Goal: Task Accomplishment & Management: Use online tool/utility

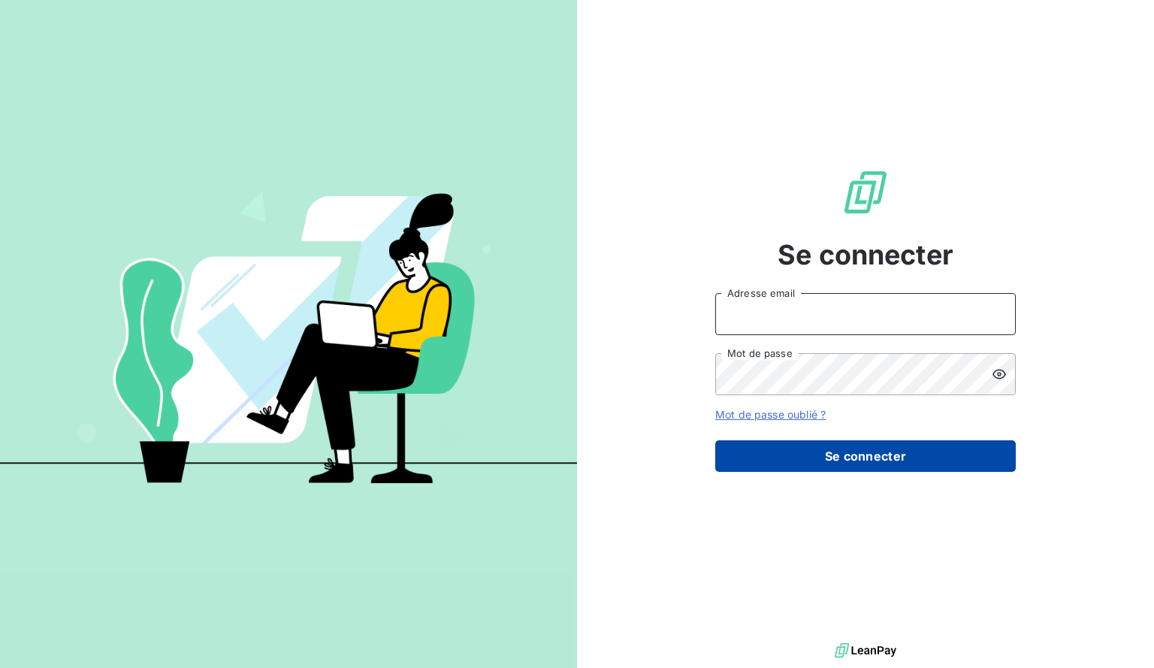
type input "[EMAIL_ADDRESS][DOMAIN_NAME]"
click at [877, 455] on button "Se connecter" at bounding box center [865, 456] width 300 height 32
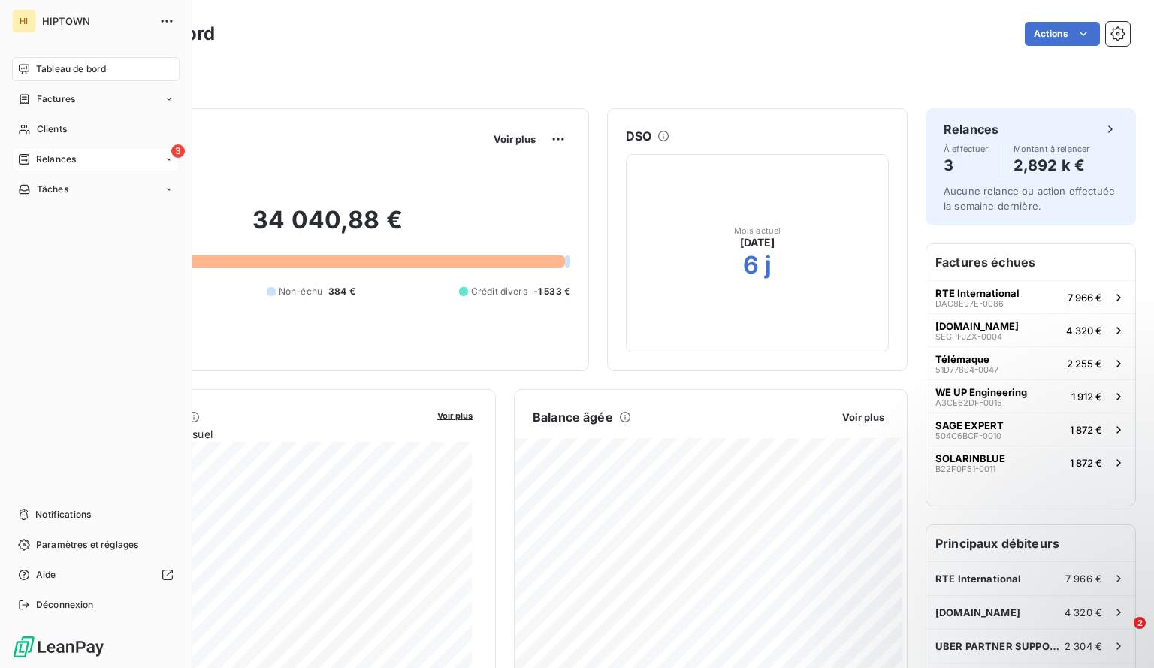
click at [77, 159] on div "3 Relances" at bounding box center [96, 159] width 168 height 24
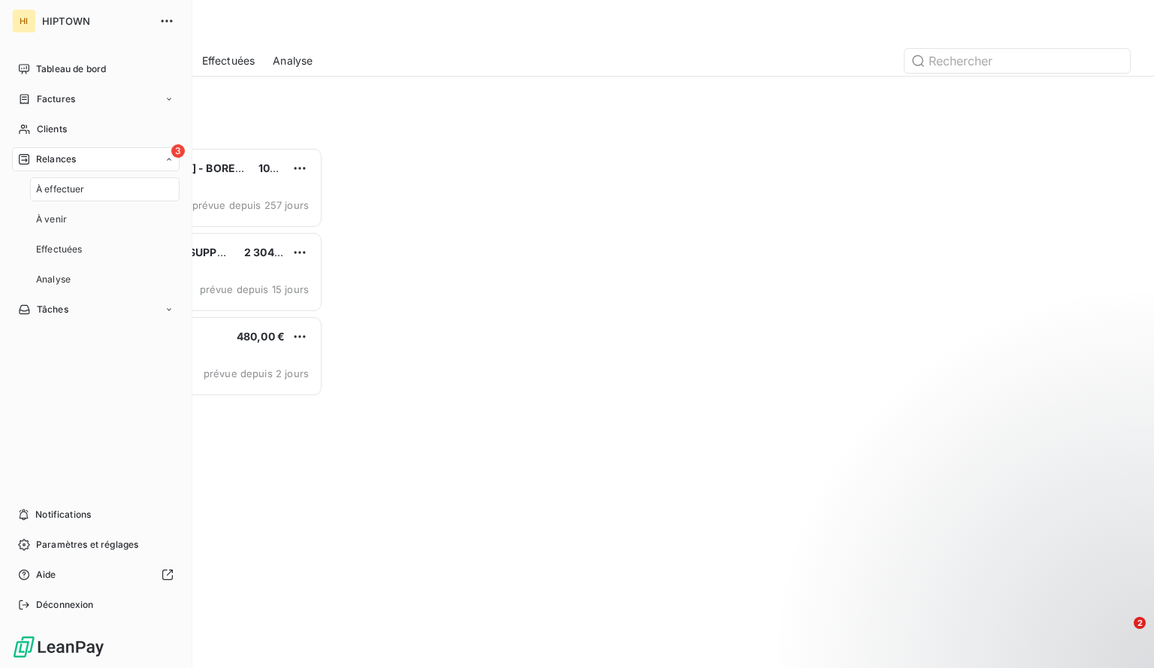
scroll to position [509, 240]
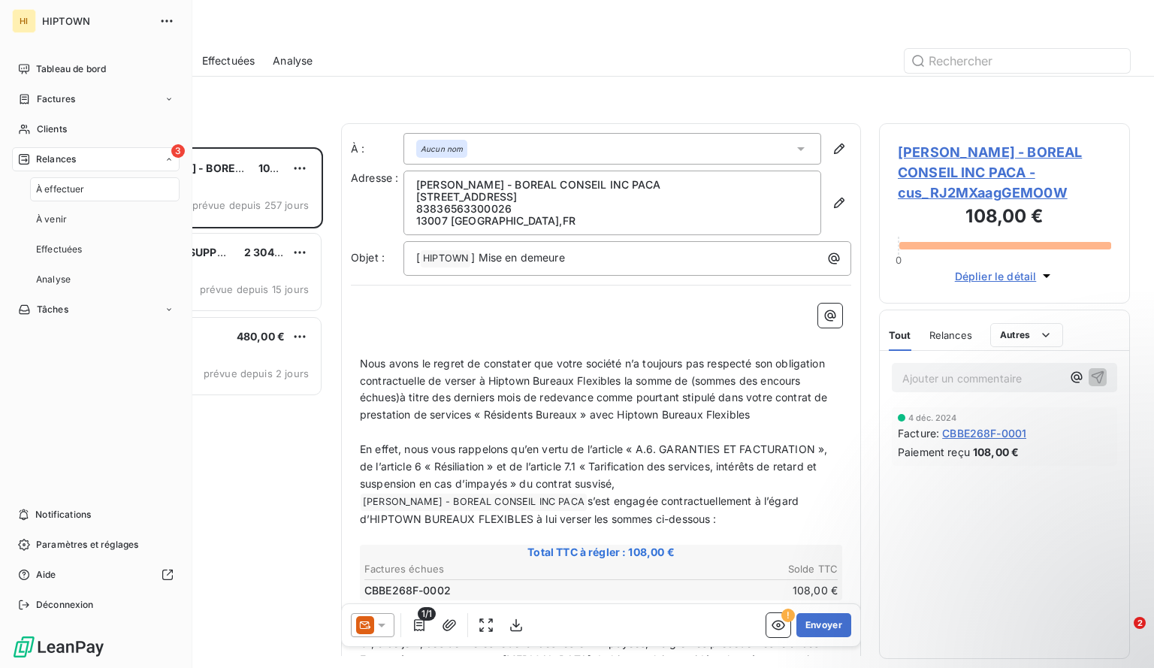
click at [89, 190] on div "À effectuer" at bounding box center [104, 189] width 149 height 24
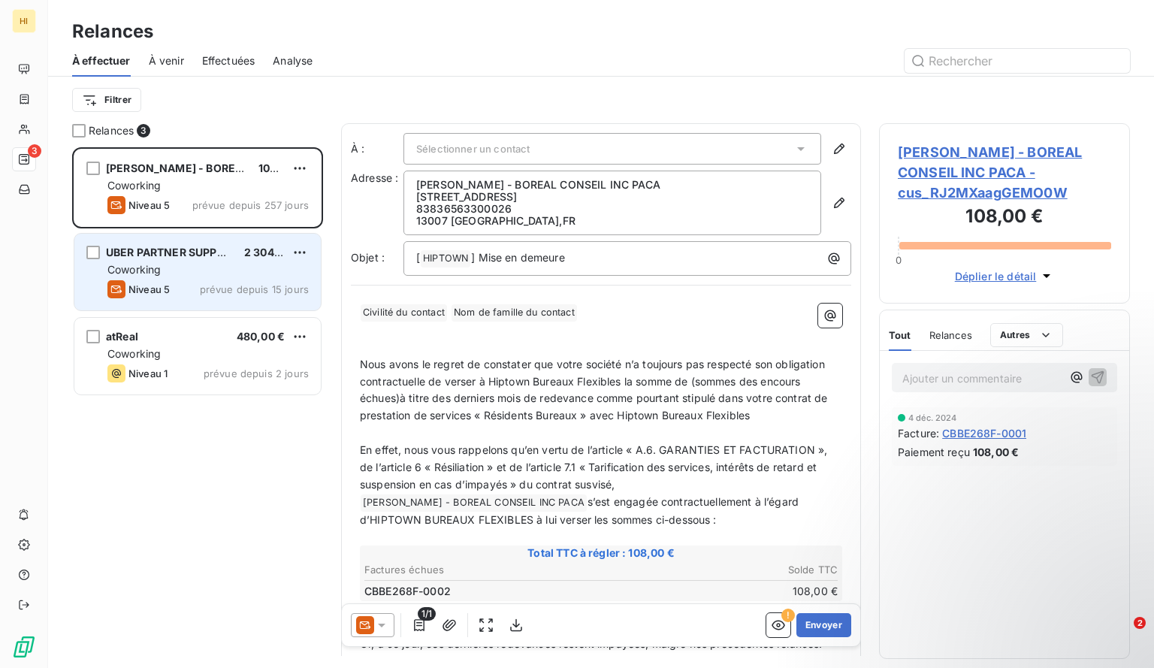
click at [177, 261] on div "UBER PARTNER SUPPORT FRANCE 2 304,00 € Coworking Niveau 5 prévue depuis 15 jours" at bounding box center [197, 272] width 246 height 77
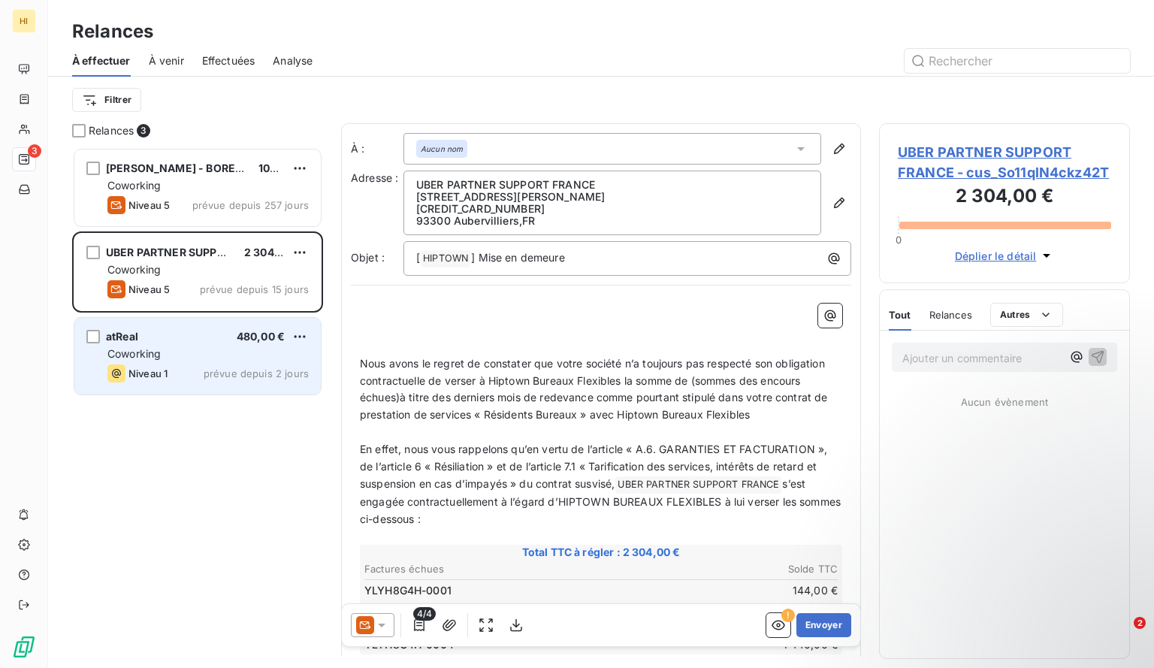
click at [175, 335] on div "atReal 480,00 €" at bounding box center [207, 337] width 201 height 14
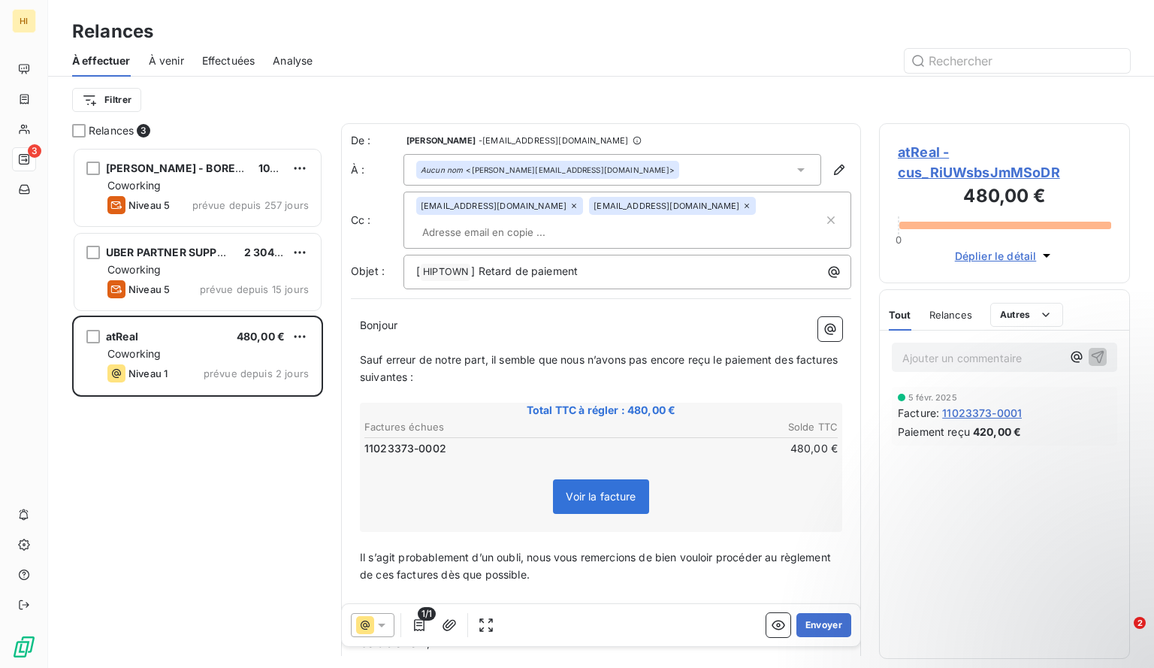
click at [595, 480] on span "Voir la facture" at bounding box center [600, 496] width 95 height 35
click at [580, 490] on span "Voir la facture" at bounding box center [601, 496] width 70 height 13
click at [950, 173] on span "atReal - cus_RiUWsbsJmMSoDR" at bounding box center [1004, 162] width 213 height 41
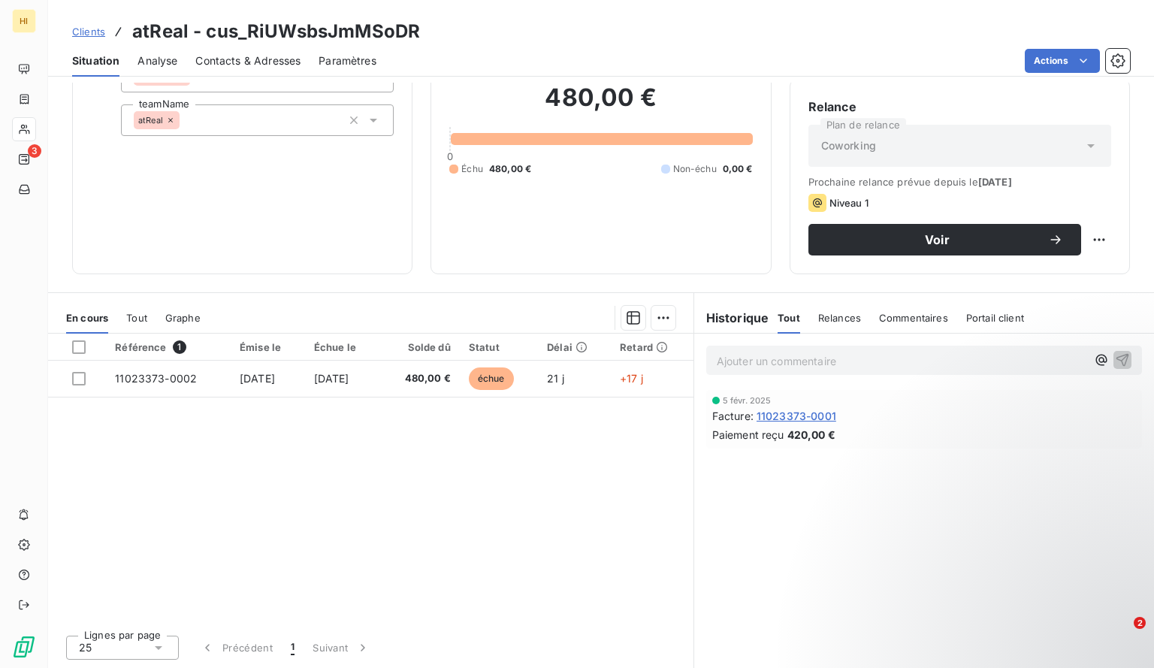
scroll to position [125, 0]
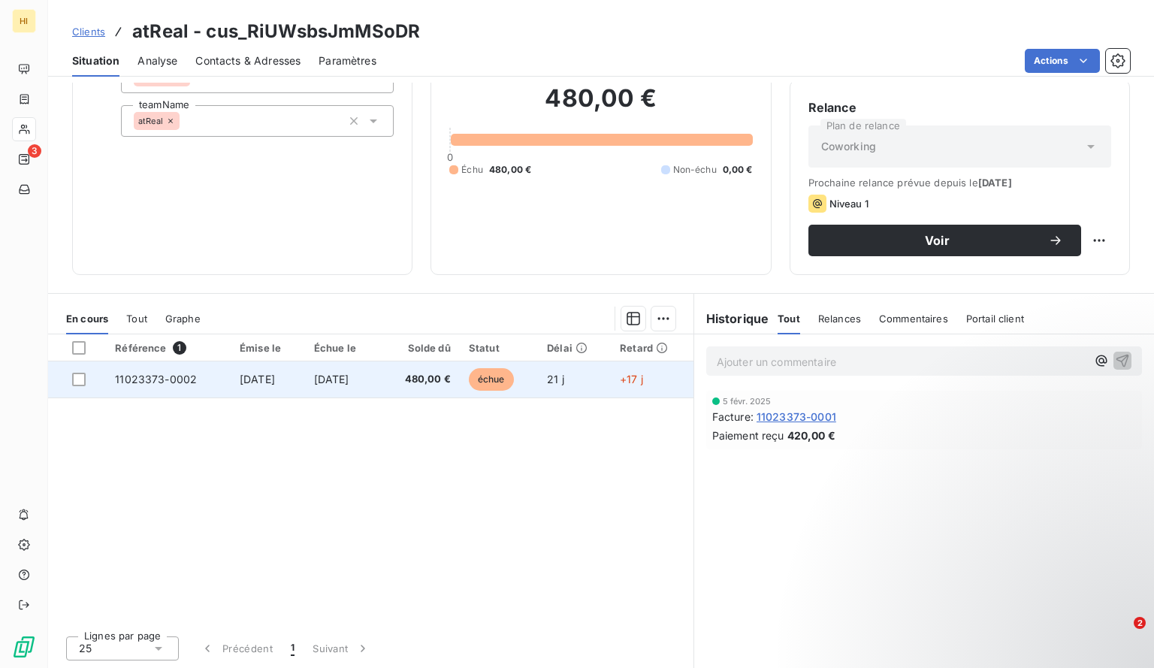
click at [254, 373] on span "[DATE]" at bounding box center [257, 379] width 35 height 13
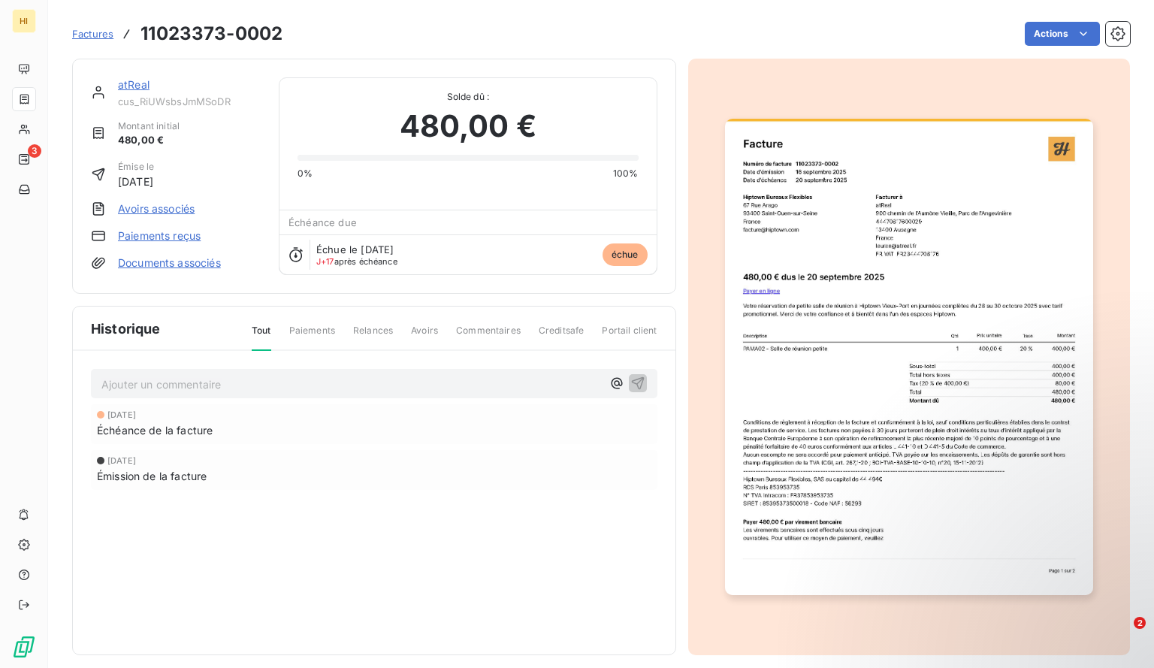
click at [752, 289] on img "button" at bounding box center [909, 357] width 368 height 476
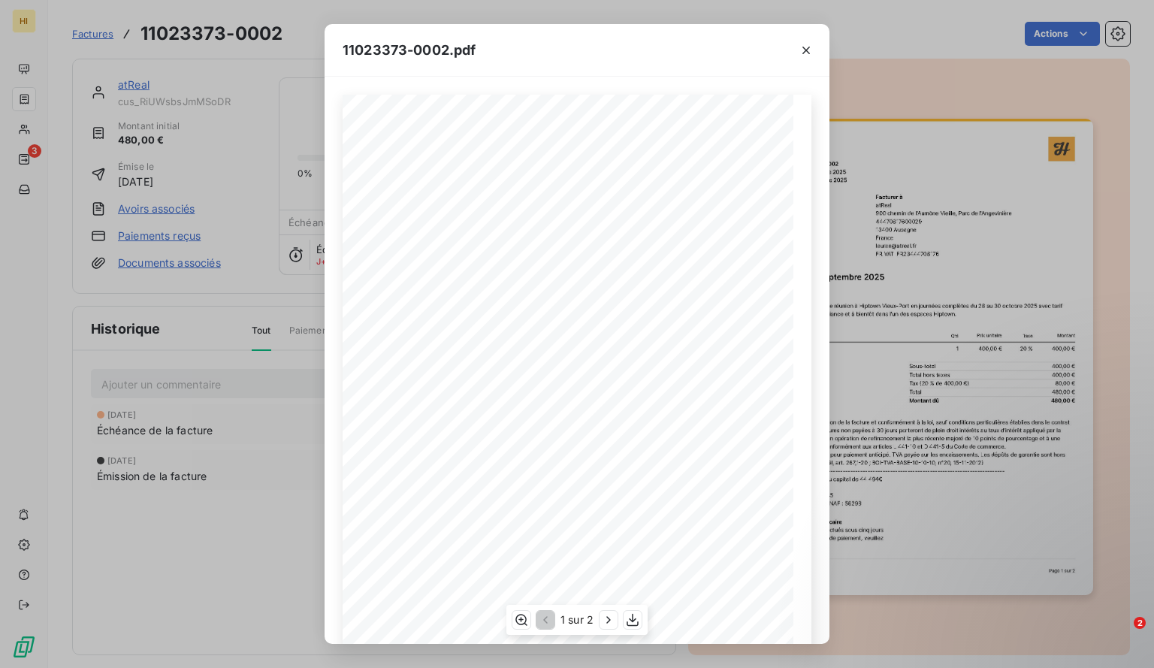
click at [393, 306] on span "Payer en ligne" at bounding box center [395, 309] width 44 height 7
click at [630, 618] on icon "button" at bounding box center [633, 619] width 12 height 13
click at [805, 44] on icon "button" at bounding box center [806, 50] width 15 height 15
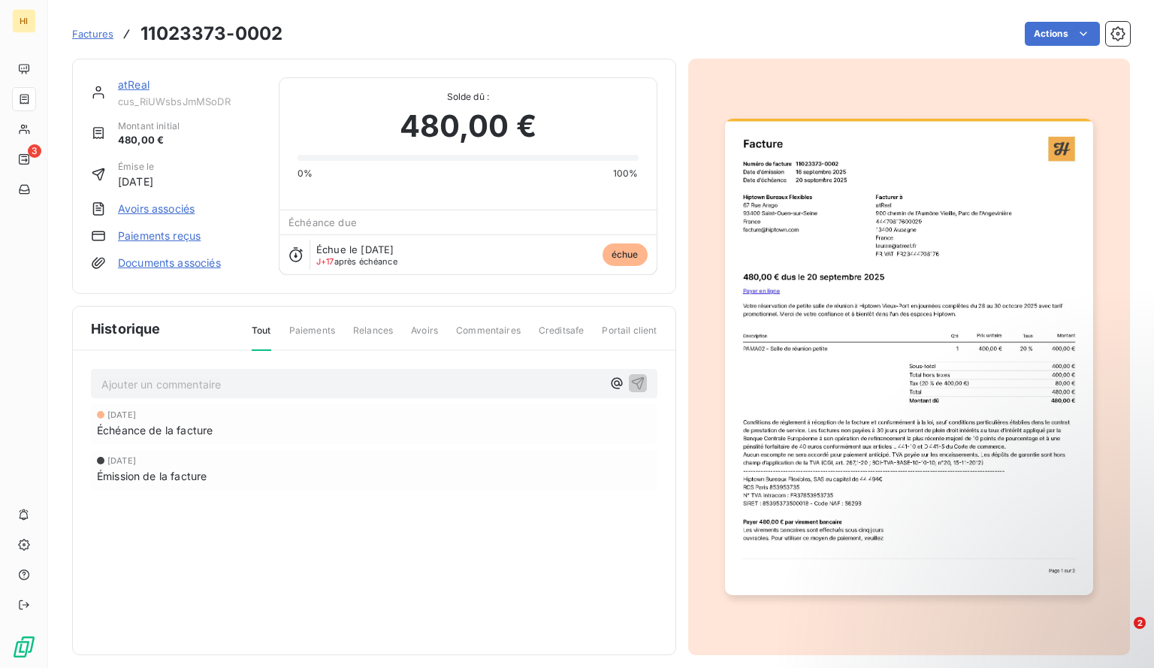
click at [921, 192] on img "button" at bounding box center [909, 357] width 368 height 476
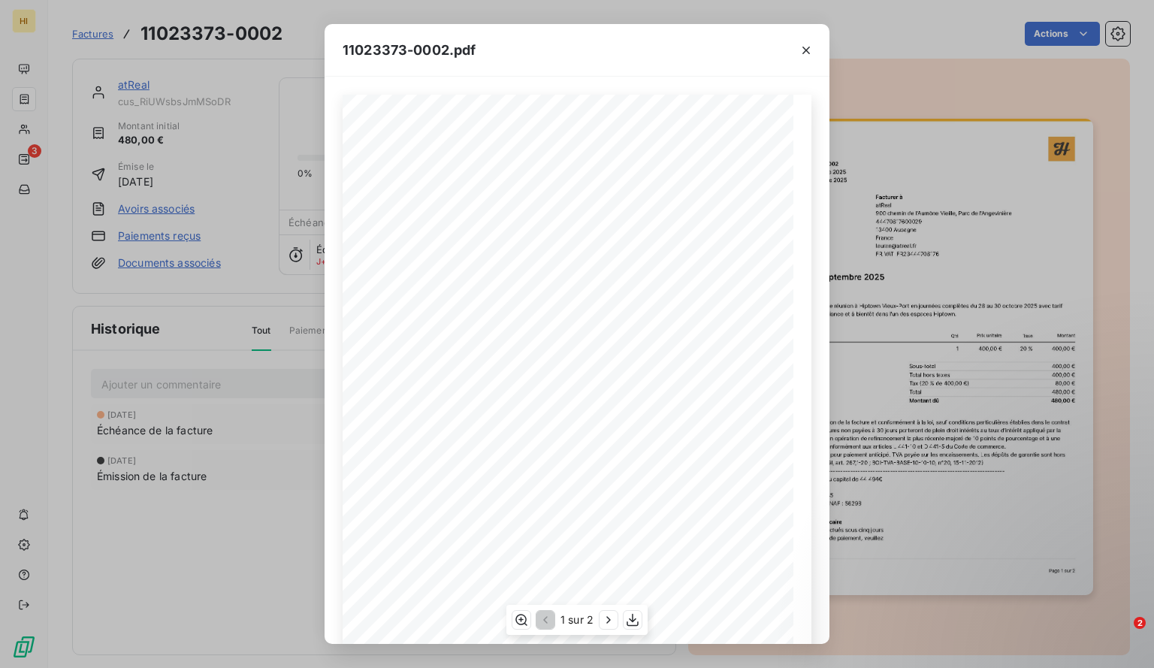
scroll to position [60, 0]
click at [629, 620] on icon "button" at bounding box center [632, 619] width 15 height 15
click at [808, 53] on icon "button" at bounding box center [806, 51] width 8 height 8
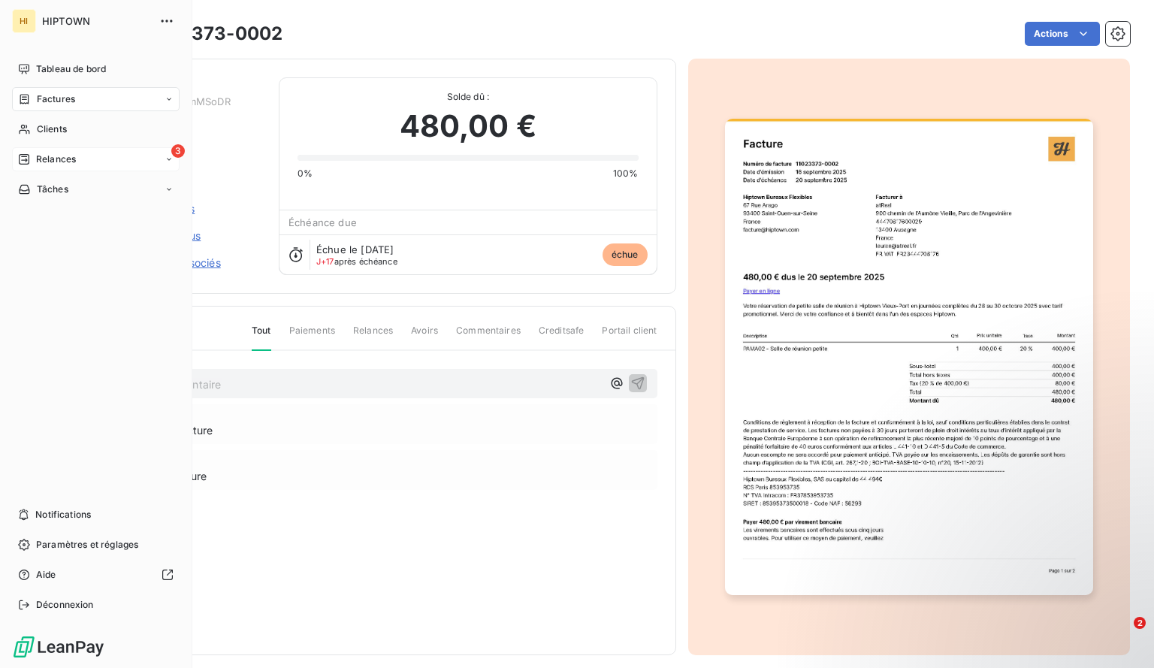
click at [63, 160] on span "Relances" at bounding box center [56, 159] width 40 height 14
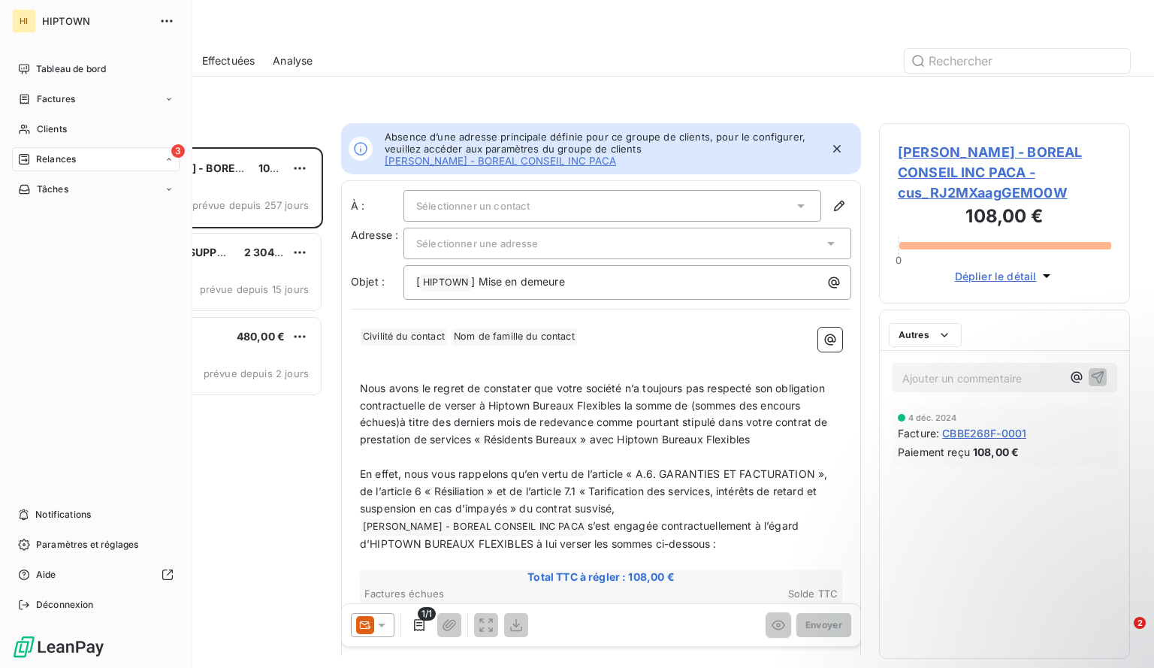
scroll to position [509, 240]
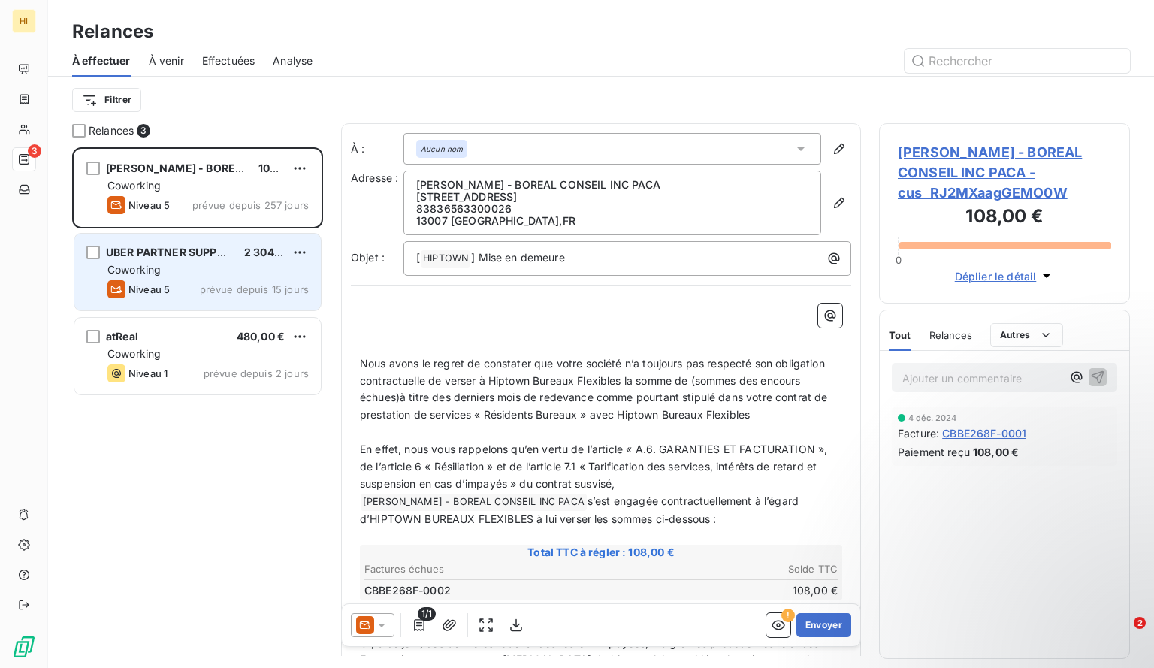
click at [195, 264] on div "Coworking" at bounding box center [207, 269] width 201 height 15
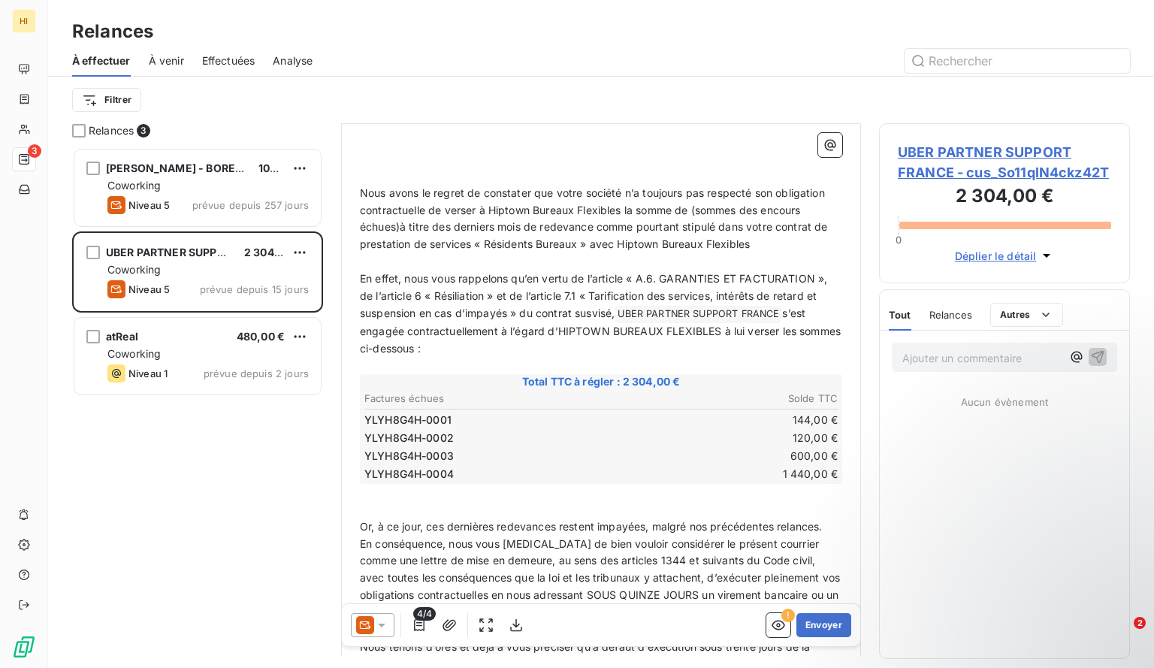
scroll to position [235, 0]
